Goal: Information Seeking & Learning: Learn about a topic

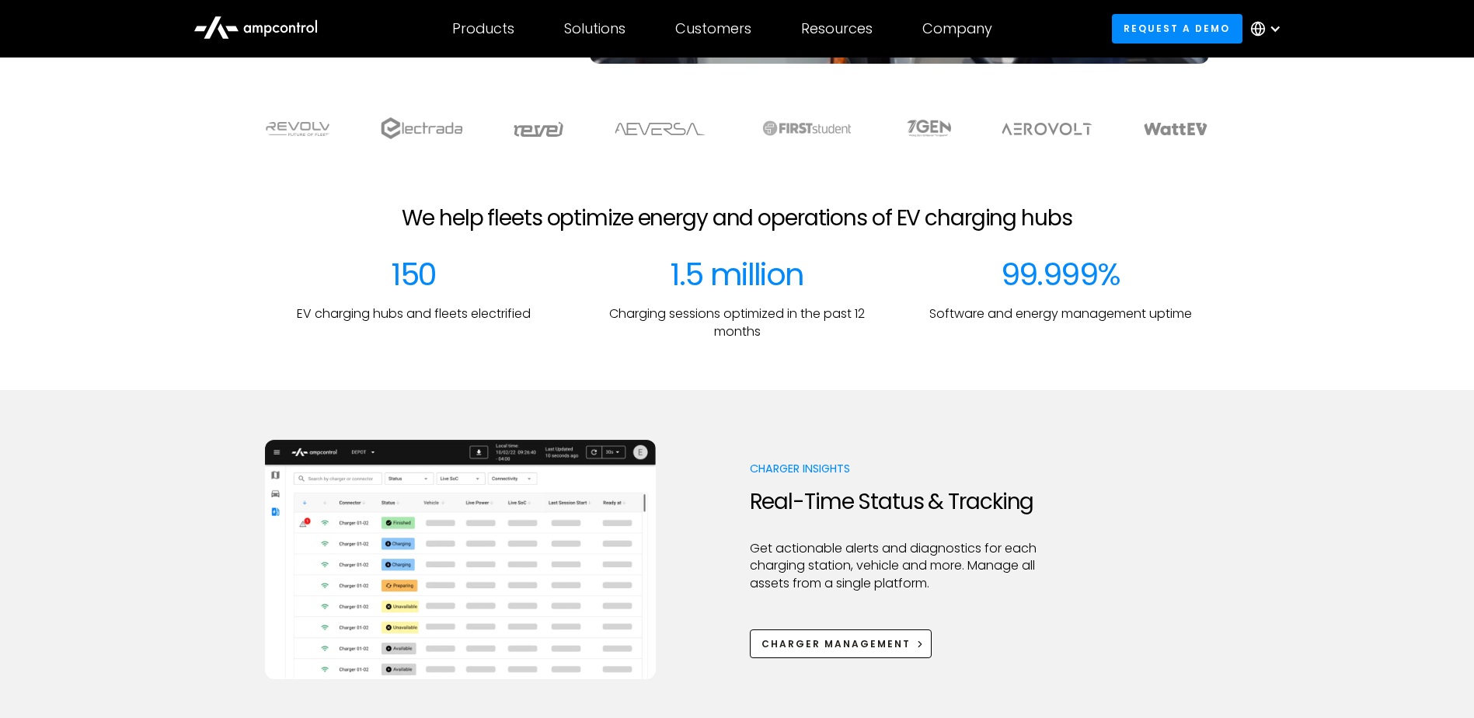
scroll to position [622, 0]
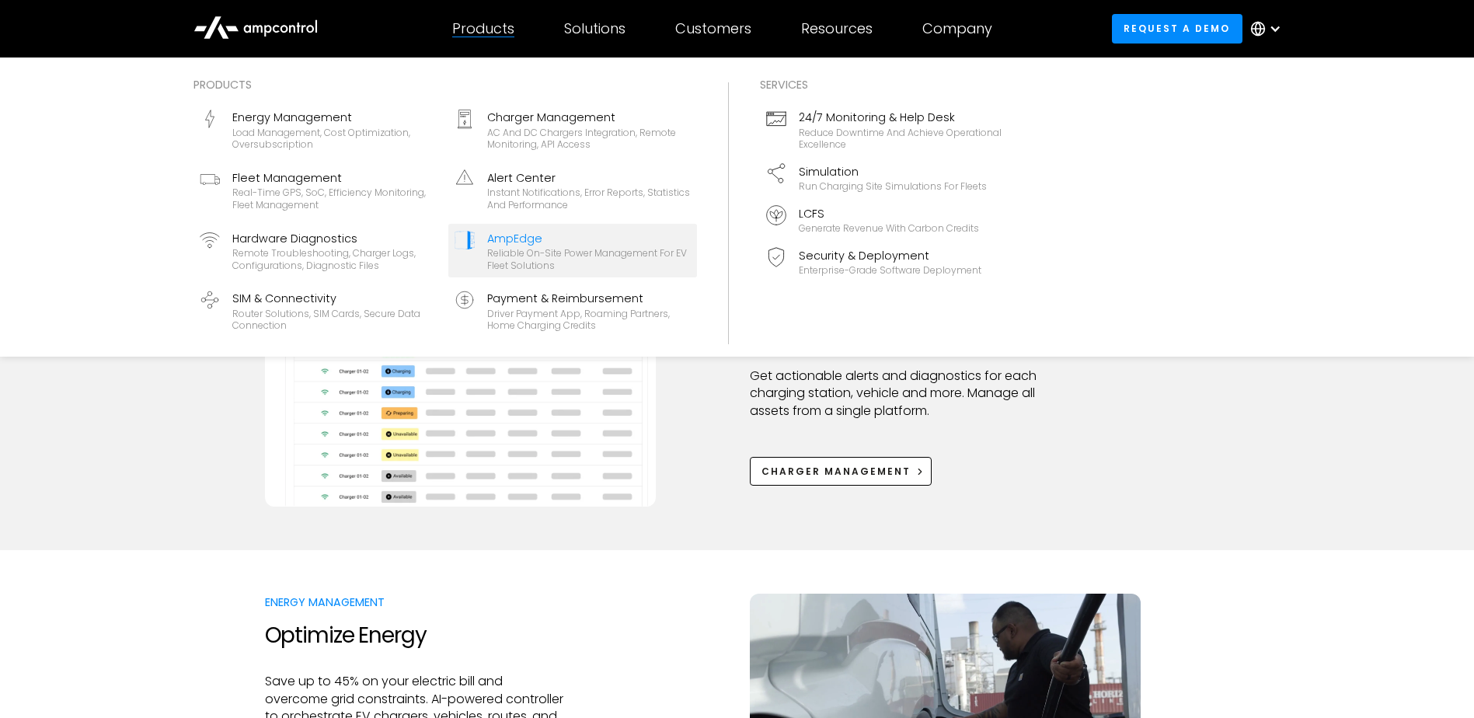
click at [507, 254] on div "Reliable On-site Power Management for EV Fleet Solutions" at bounding box center [589, 259] width 204 height 24
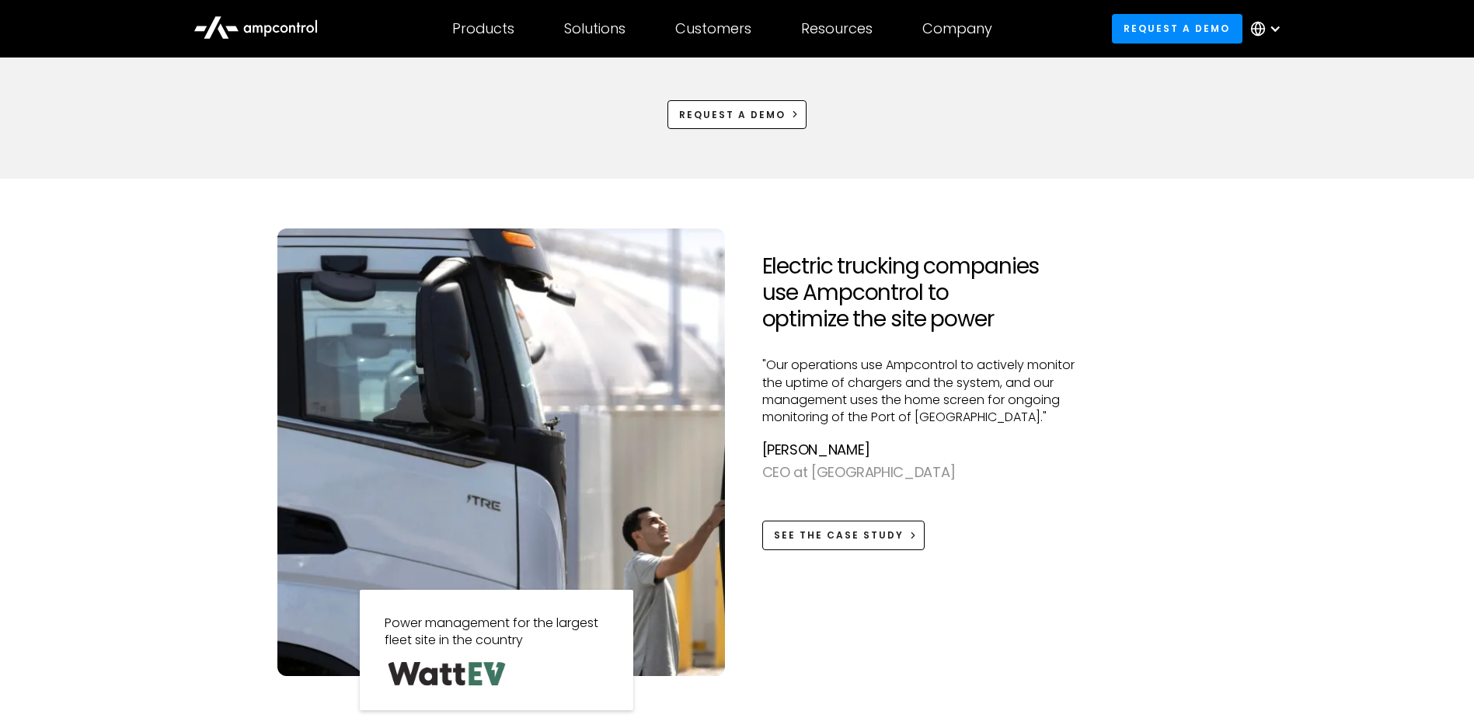
scroll to position [1243, 0]
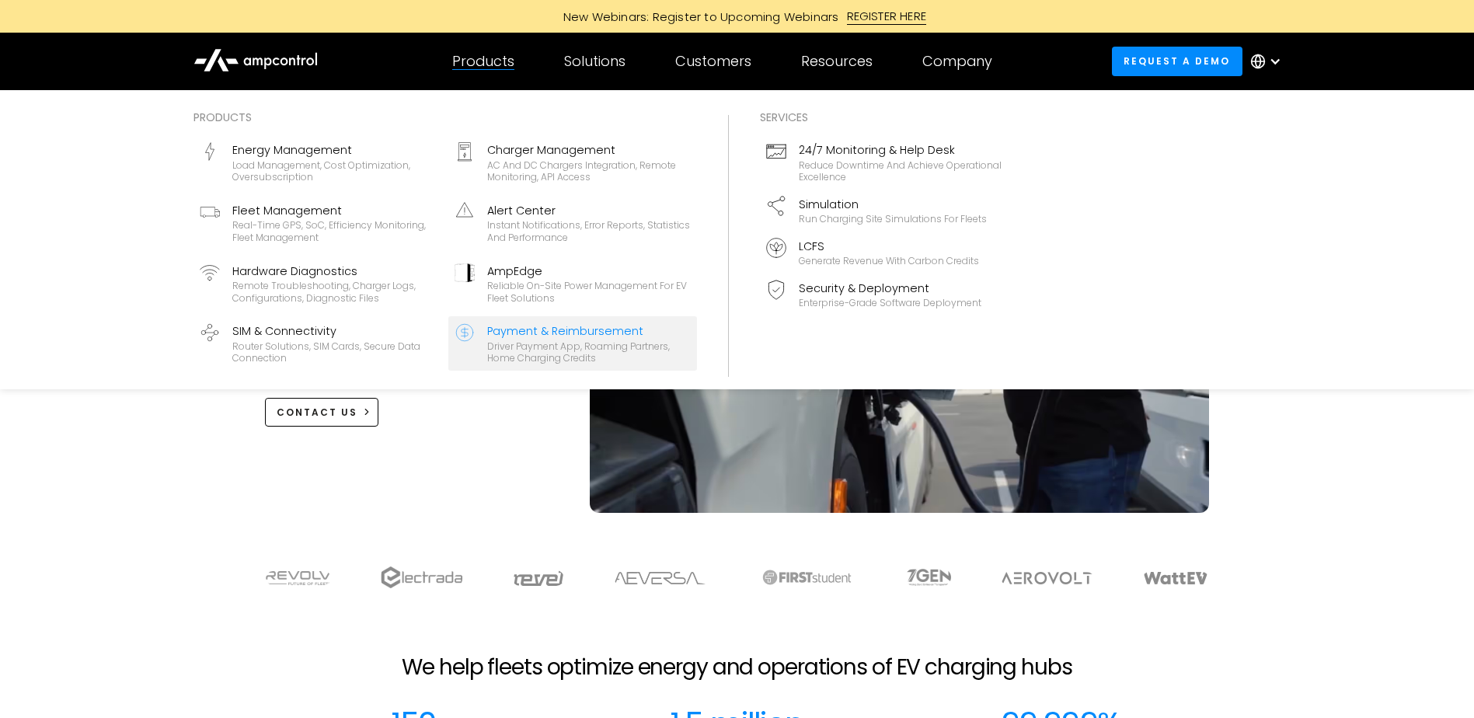
click at [558, 325] on div "Payment & Reimbursement" at bounding box center [589, 330] width 204 height 17
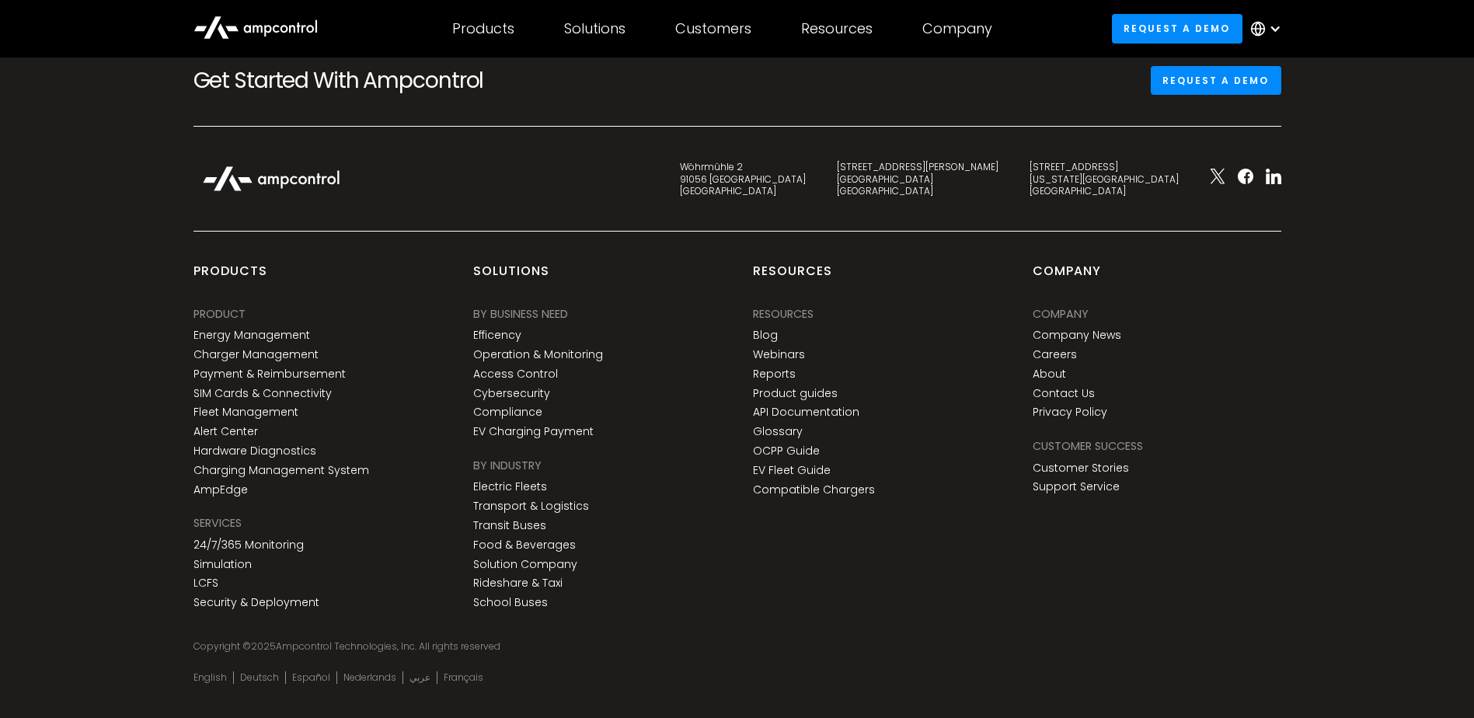
scroll to position [5050, 0]
click at [822, 392] on link "Product guides" at bounding box center [795, 391] width 85 height 13
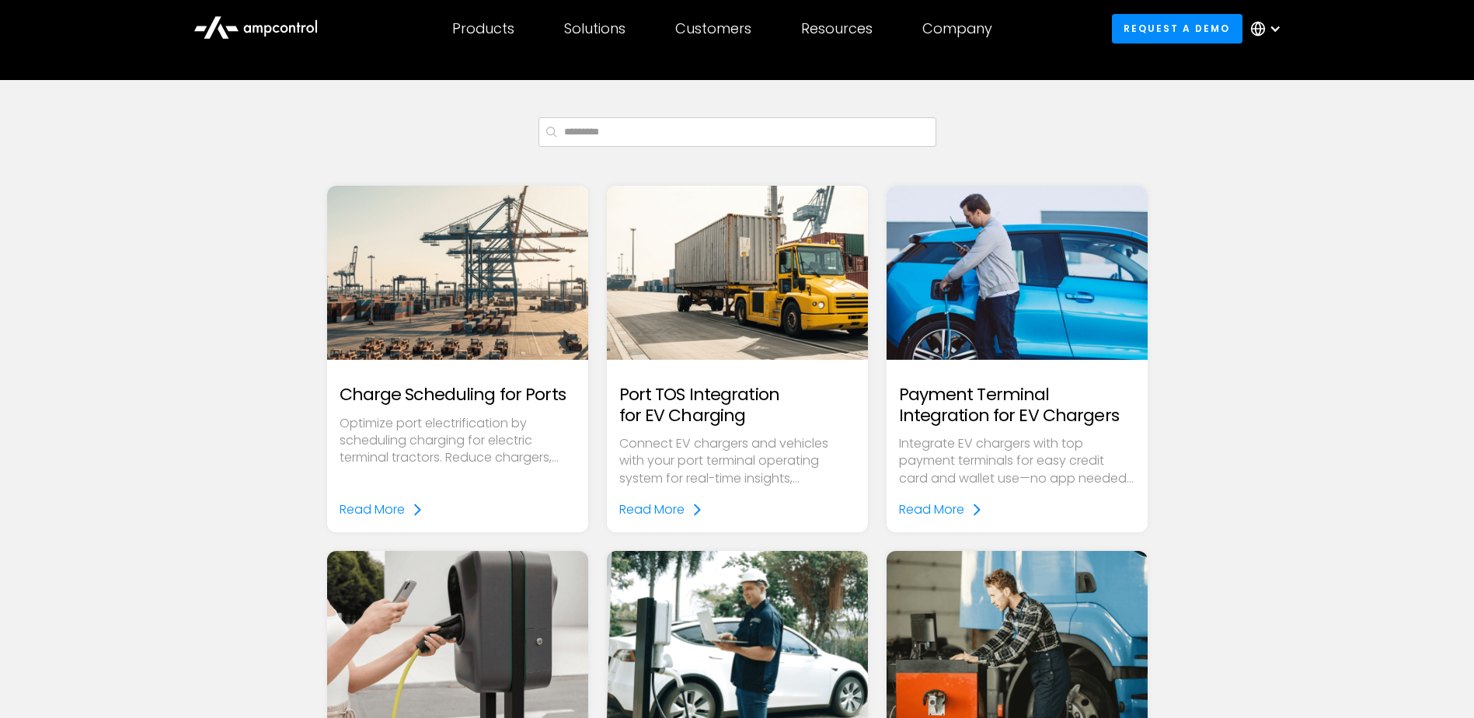
scroll to position [311, 0]
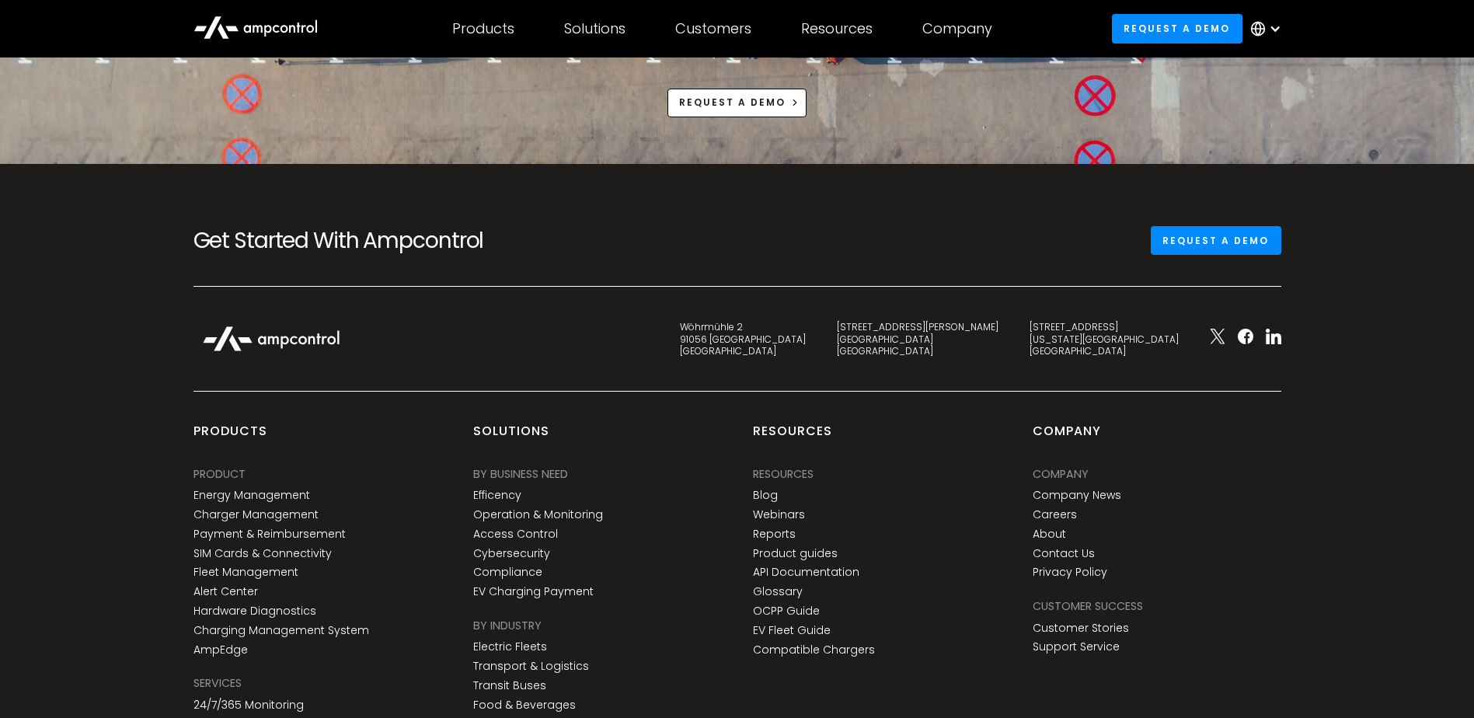
scroll to position [4895, 0]
